Goal: Navigation & Orientation: Find specific page/section

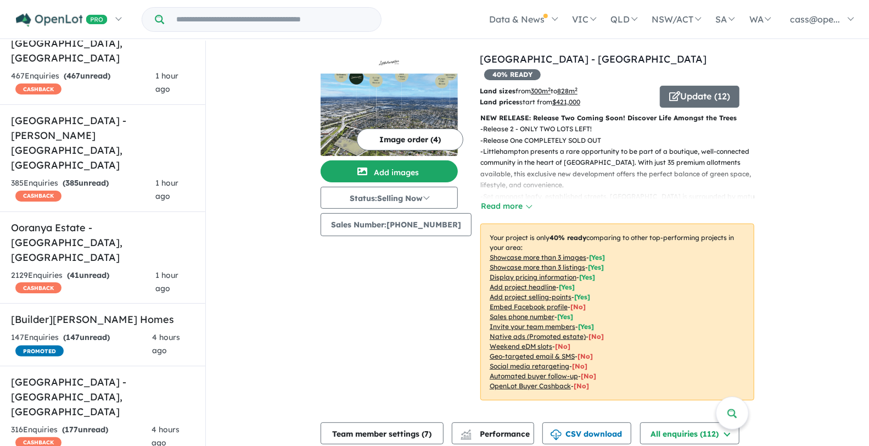
scroll to position [441, 0]
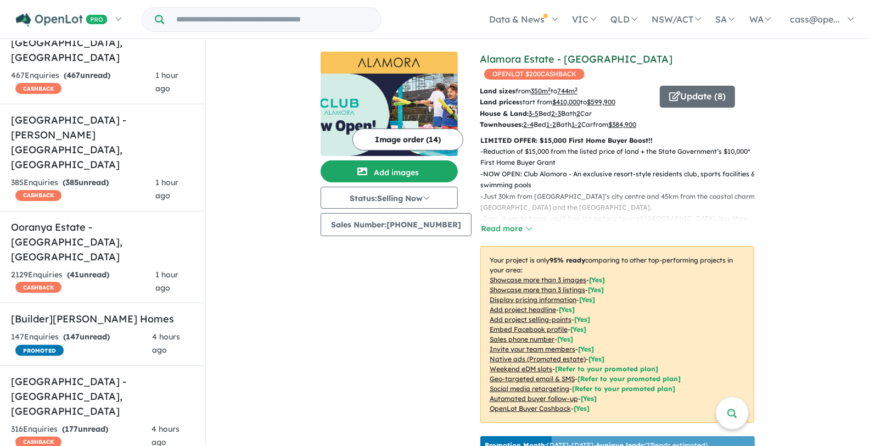
click at [531, 61] on link "Alamora Estate - [GEOGRAPHIC_DATA]" at bounding box center [576, 59] width 193 height 13
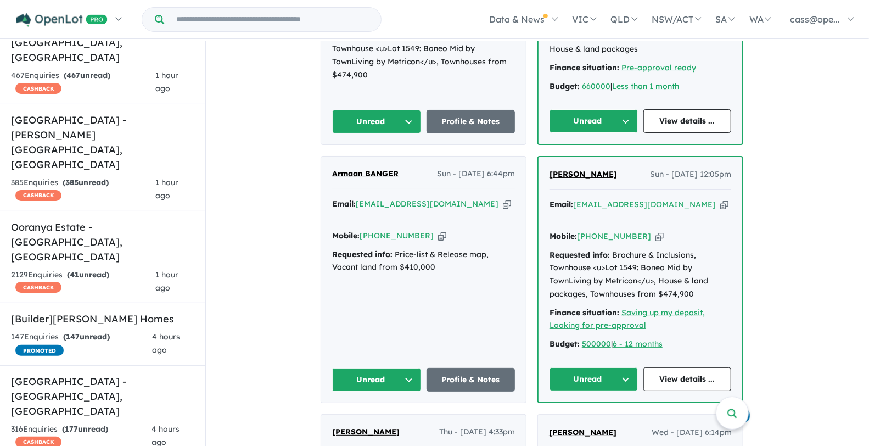
scroll to position [597, 0]
